Goal: Information Seeking & Learning: Understand process/instructions

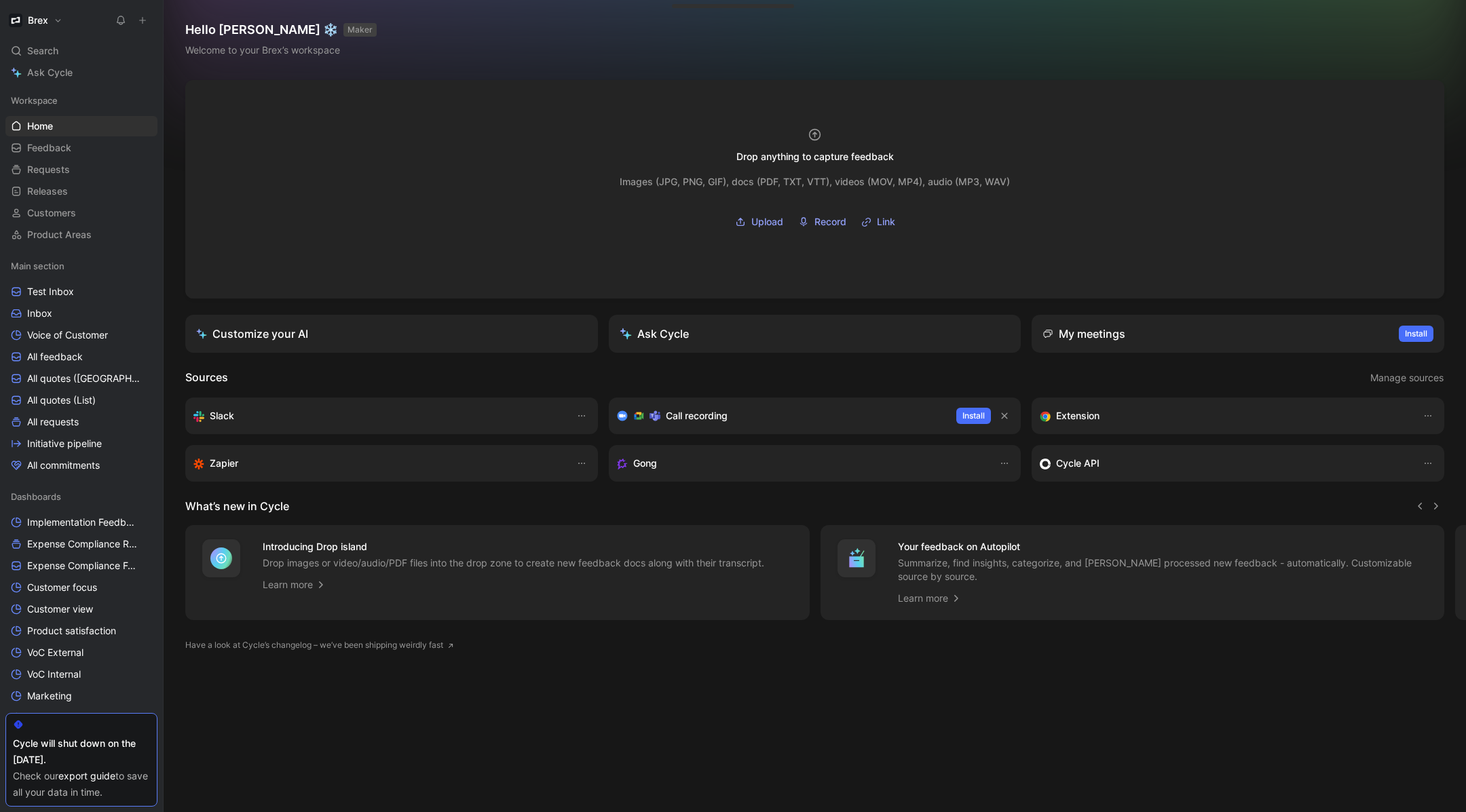
click at [90, 778] on link "export guide" at bounding box center [87, 776] width 57 height 11
